Goal: Information Seeking & Learning: Learn about a topic

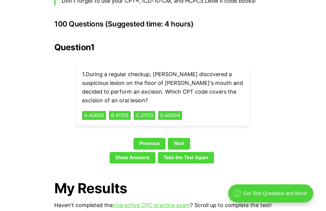
scroll to position [1349, 0]
click at [151, 111] on button "C . 41113" at bounding box center [144, 115] width 21 height 9
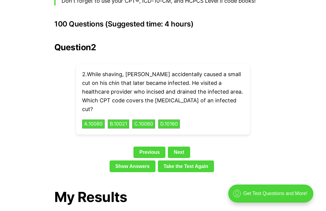
click at [153, 120] on button "C . 10060" at bounding box center [143, 124] width 23 height 9
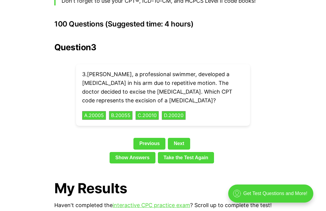
click at [179, 111] on button "D . 20020" at bounding box center [174, 115] width 24 height 9
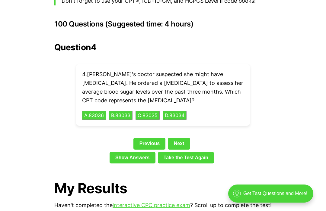
click at [98, 105] on div "4 . Ella's doctor suspected she might have diabetes. He ordered a Hemoglobin A1…" at bounding box center [163, 95] width 174 height 62
click at [101, 111] on button "A . 83036" at bounding box center [94, 115] width 24 height 9
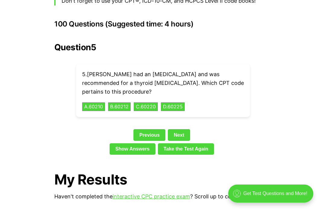
click at [154, 103] on button "C . 60220" at bounding box center [146, 107] width 24 height 9
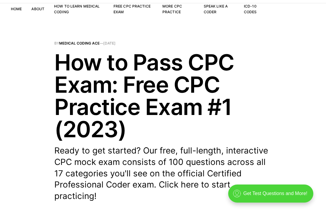
scroll to position [0, 0]
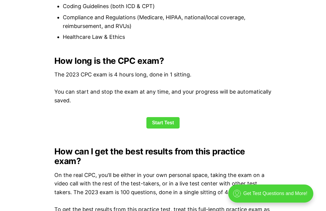
scroll to position [766, 0]
